Goal: Task Accomplishment & Management: Use online tool/utility

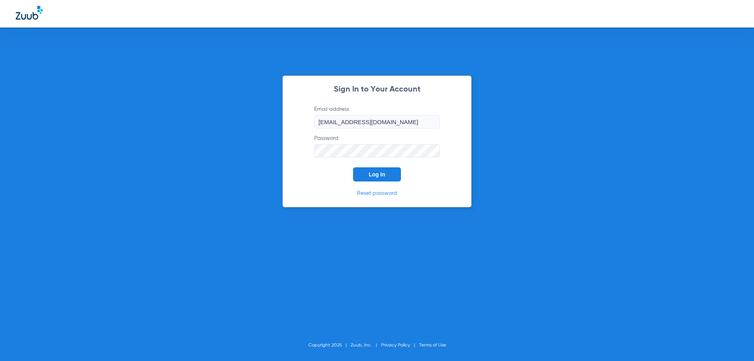
click at [374, 175] on span "Log In" at bounding box center [377, 174] width 16 height 6
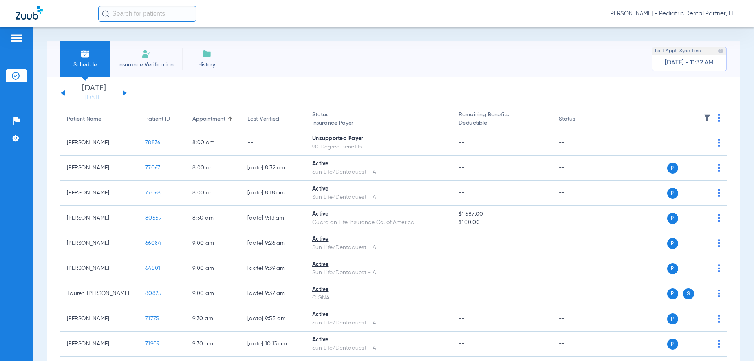
click at [124, 93] on button at bounding box center [124, 93] width 5 height 6
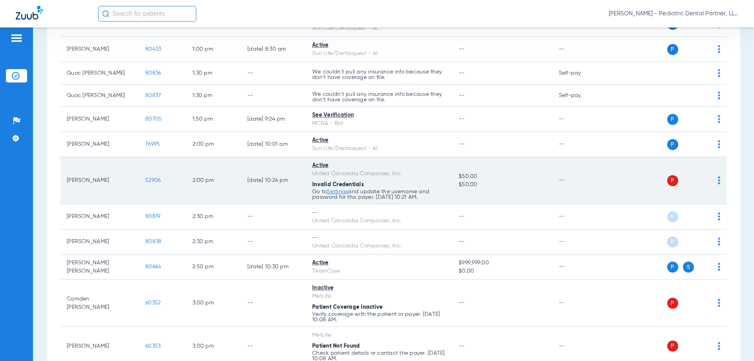
scroll to position [1036, 0]
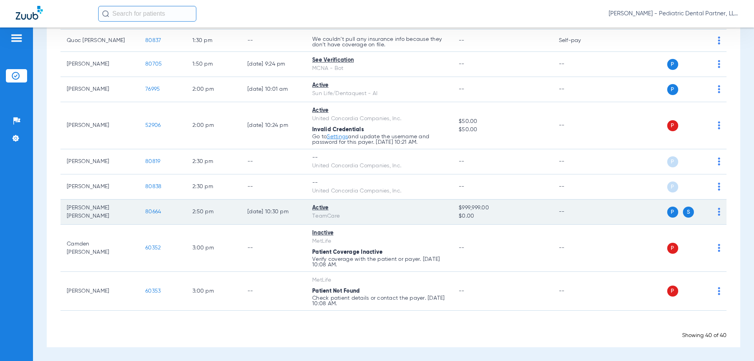
click at [155, 208] on td "80664" at bounding box center [162, 211] width 47 height 25
click at [148, 213] on span "80664" at bounding box center [153, 211] width 16 height 5
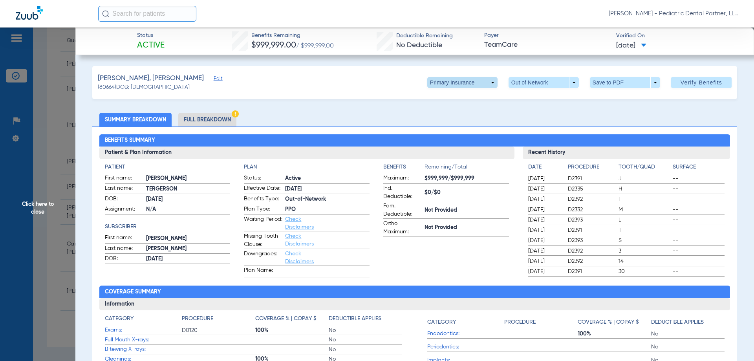
click at [488, 84] on span at bounding box center [462, 82] width 70 height 11
click at [468, 112] on span "Secondary Insurance" at bounding box center [454, 113] width 52 height 5
click at [488, 81] on span at bounding box center [462, 82] width 70 height 11
click at [468, 99] on span "Primary Insurance" at bounding box center [454, 97] width 52 height 5
click at [37, 212] on span "Click here to close" at bounding box center [37, 207] width 75 height 361
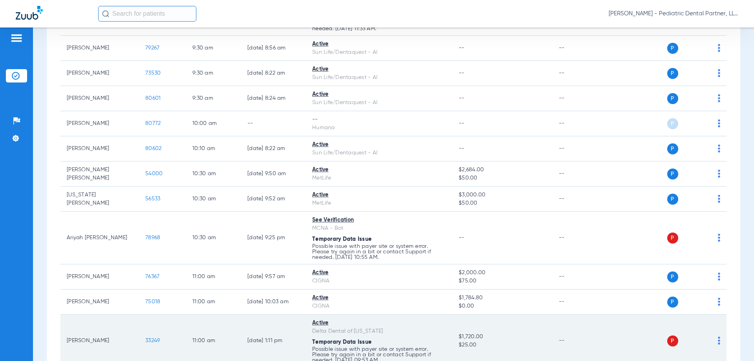
scroll to position [565, 0]
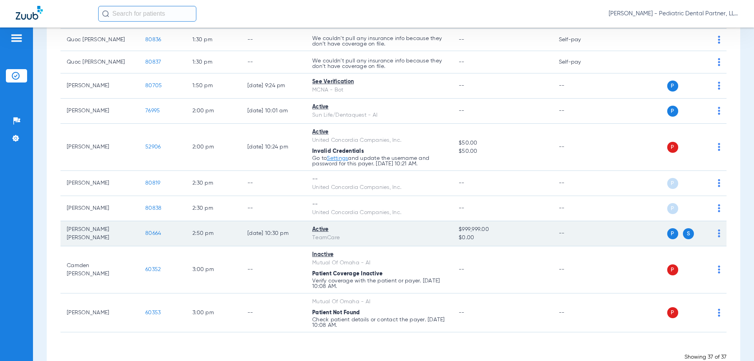
scroll to position [978, 0]
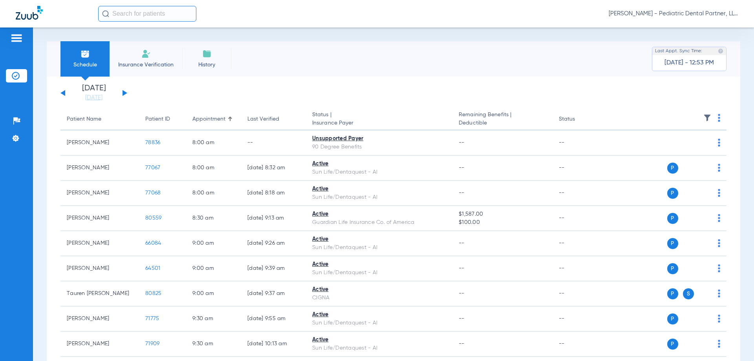
click at [124, 91] on div "Sunday 06-08-2025 Monday 06-09-2025 Tuesday 06-10-2025 Wednesday 06-11-2025 Thu…" at bounding box center [93, 92] width 67 height 17
click at [125, 93] on button at bounding box center [124, 93] width 5 height 6
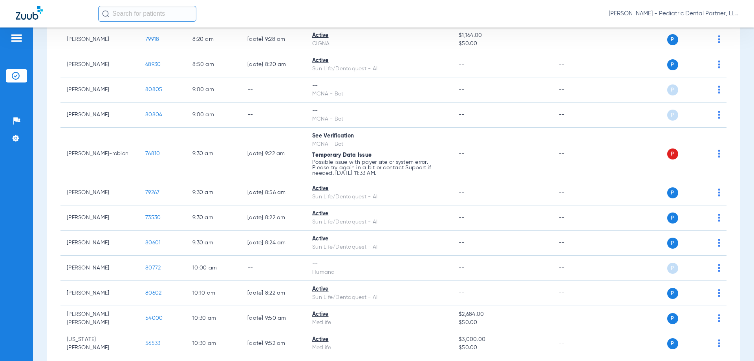
scroll to position [393, 0]
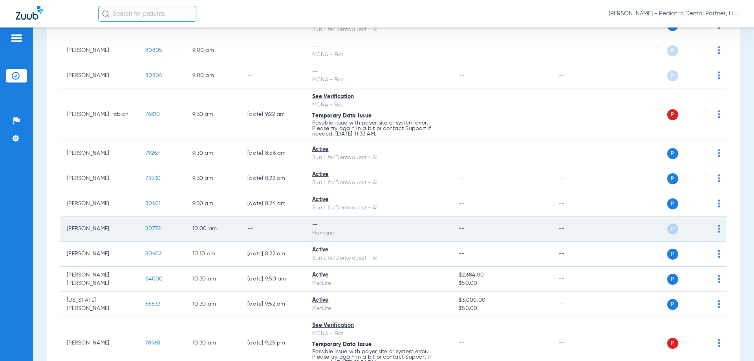
click at [156, 227] on span "80772" at bounding box center [152, 228] width 15 height 5
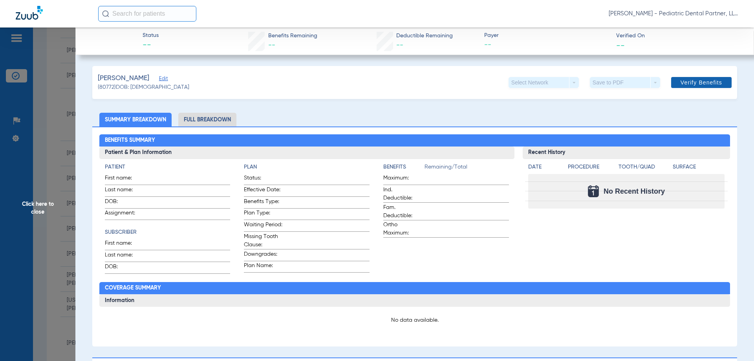
click at [690, 82] on span "Verify Benefits" at bounding box center [701, 82] width 42 height 6
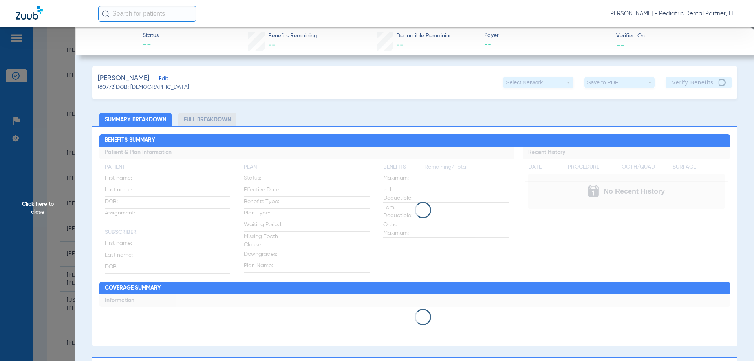
click at [41, 210] on span "Click here to close" at bounding box center [37, 207] width 75 height 361
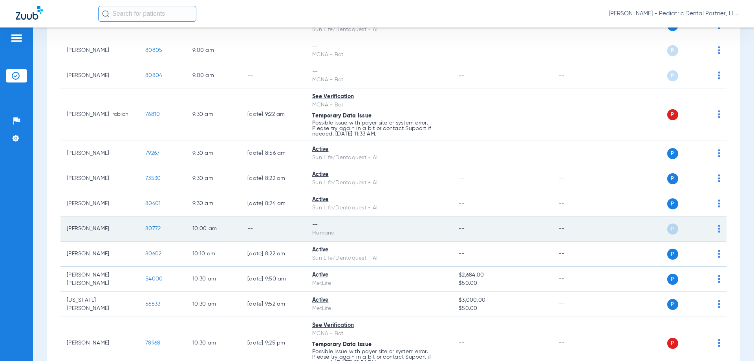
click at [714, 226] on td "P S" at bounding box center [665, 228] width 121 height 25
click at [718, 227] on img at bounding box center [719, 229] width 2 height 8
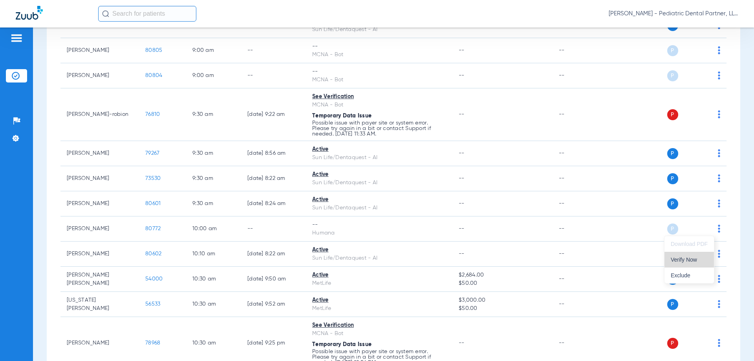
click at [694, 258] on span "Verify Now" at bounding box center [689, 259] width 37 height 5
